Goal: Download file/media

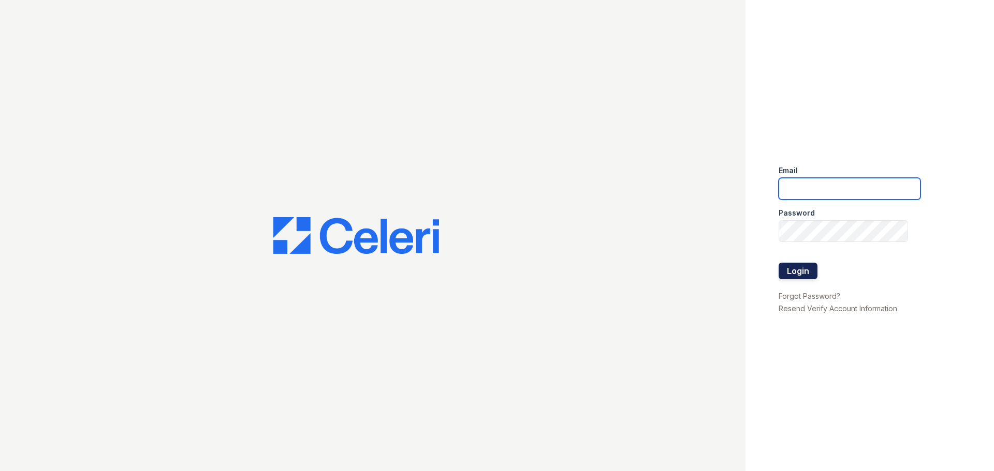
type input "parkwb@greystar.com"
click at [392, 150] on button "Login" at bounding box center [797, 271] width 39 height 17
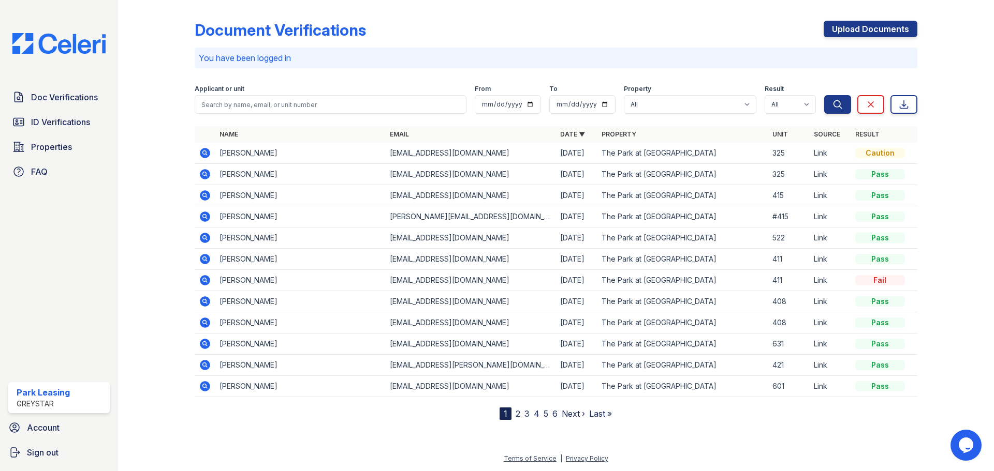
click at [203, 151] on icon at bounding box center [205, 153] width 10 height 10
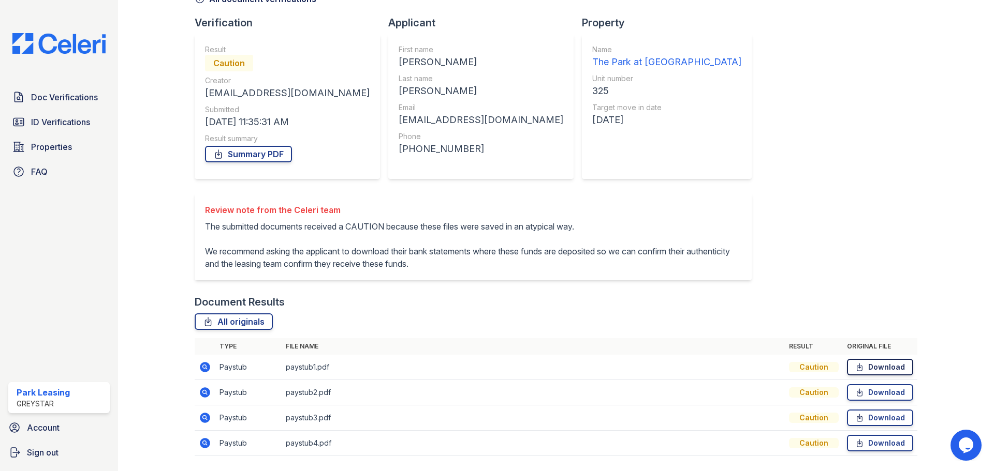
scroll to position [57, 0]
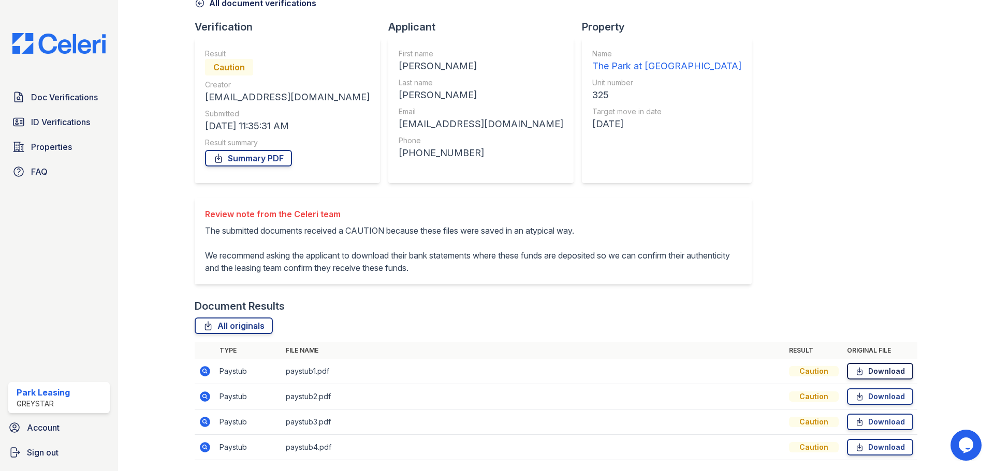
click at [876, 369] on link "Download" at bounding box center [880, 371] width 66 height 17
